Goal: Information Seeking & Learning: Learn about a topic

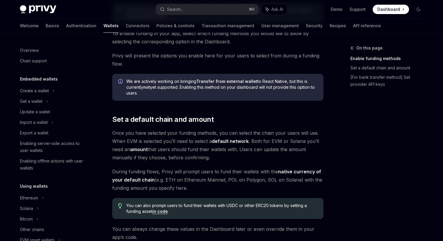
scroll to position [175, 0]
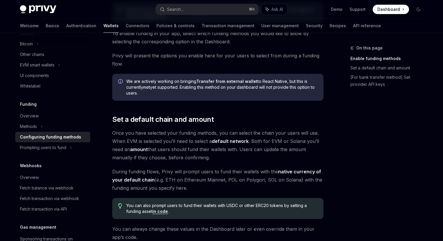
click at [180, 9] on div "Search..." at bounding box center [175, 9] width 16 height 7
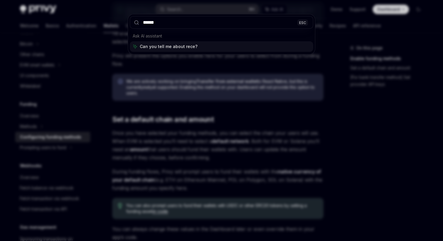
type input "*******"
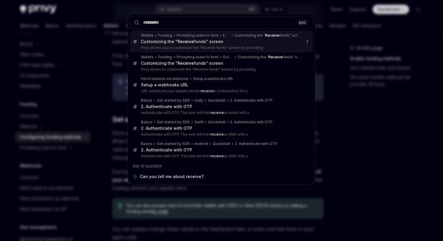
type textarea "*"
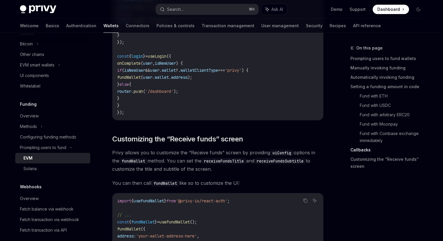
scroll to position [1281, 0]
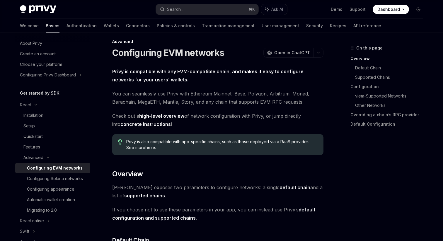
scroll to position [4, 0]
